Goal: Obtain resource: Obtain resource

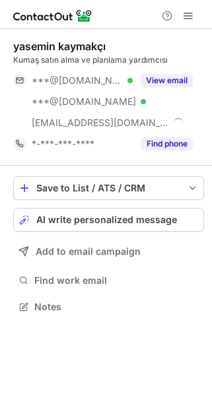
scroll to position [297, 211]
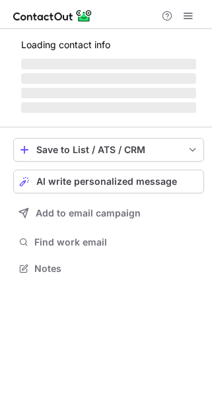
scroll to position [276, 211]
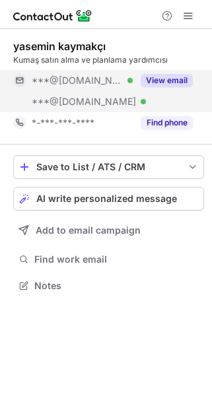
click at [185, 79] on button "View email" at bounding box center [166, 80] width 52 height 13
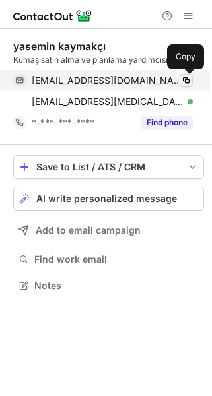
click at [189, 77] on span at bounding box center [186, 80] width 11 height 11
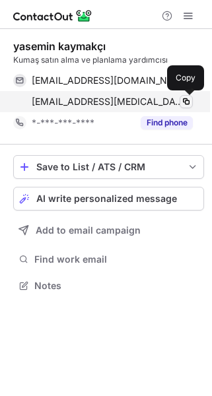
click at [187, 106] on span at bounding box center [186, 101] width 11 height 11
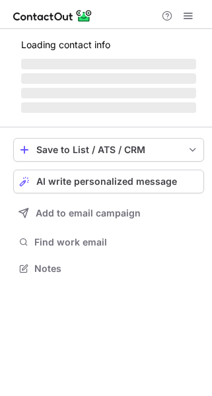
scroll to position [266, 211]
